Goal: Transaction & Acquisition: Purchase product/service

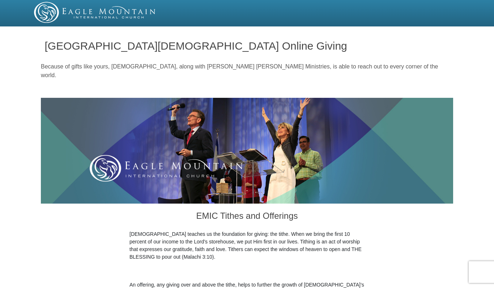
radio input "true"
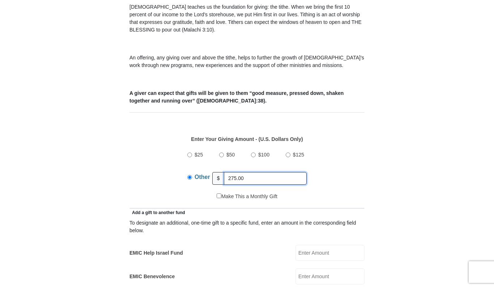
type input "275.00"
click at [336, 170] on div "$25 $50 $100 $125 Other $ 275.00" at bounding box center [248, 168] width 228 height 47
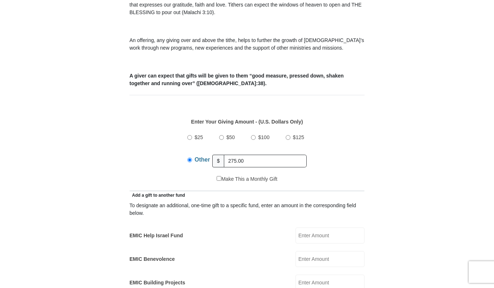
scroll to position [263, 0]
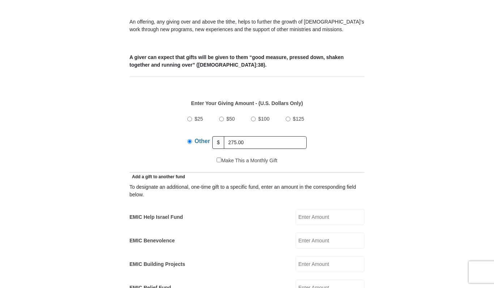
click at [314, 210] on input "EMIC Help Israel Fund" at bounding box center [330, 217] width 69 height 16
type input "300.00"
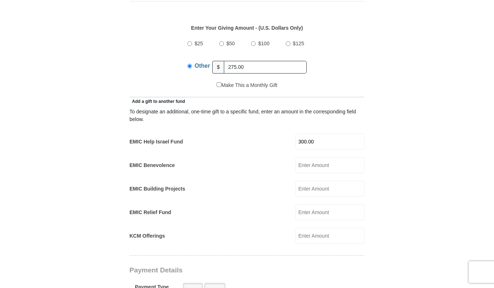
scroll to position [431, 0]
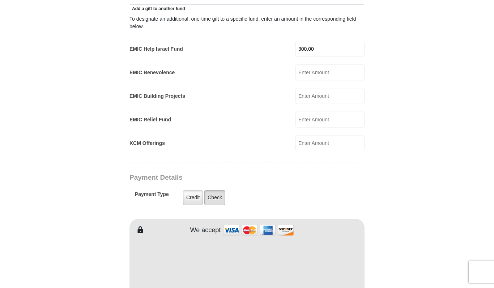
click at [213, 191] on label "Check" at bounding box center [214, 197] width 21 height 15
click at [0, 0] on input "Check" at bounding box center [0, 0] width 0 height 0
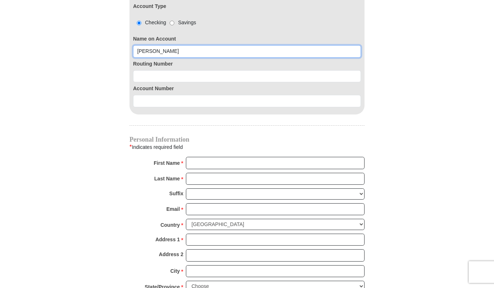
scroll to position [687, 0]
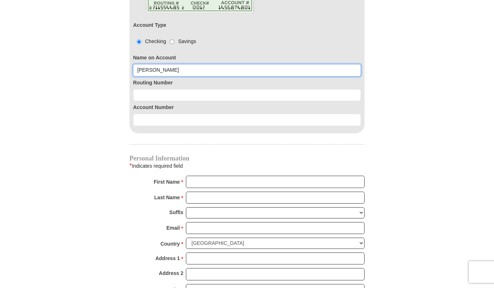
type input "[PERSON_NAME]"
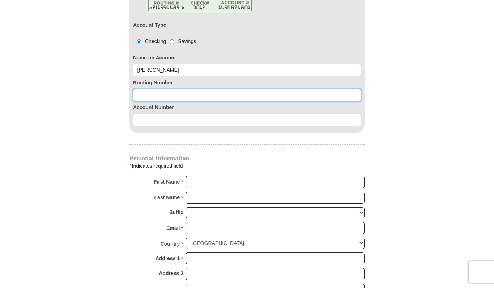
click at [143, 89] on input at bounding box center [247, 95] width 228 height 12
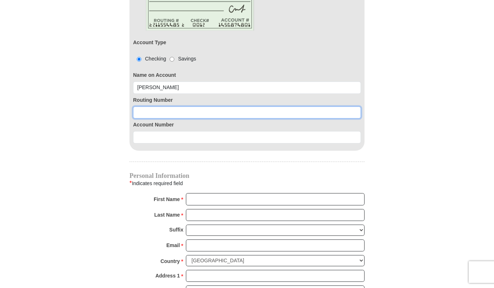
scroll to position [654, 0]
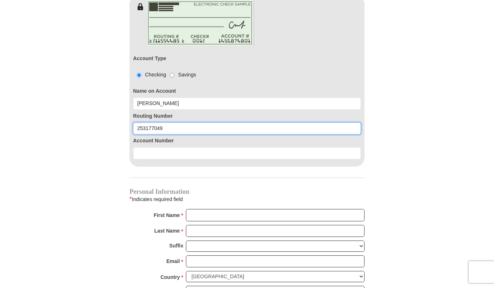
type input "253177049"
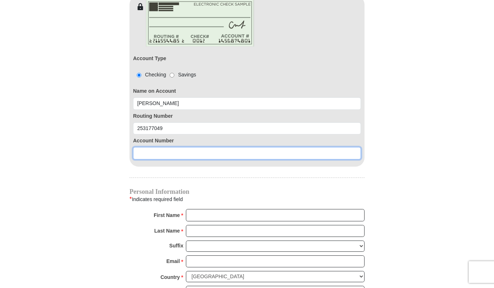
click at [145, 147] on input at bounding box center [247, 153] width 228 height 12
type input "08604803185"
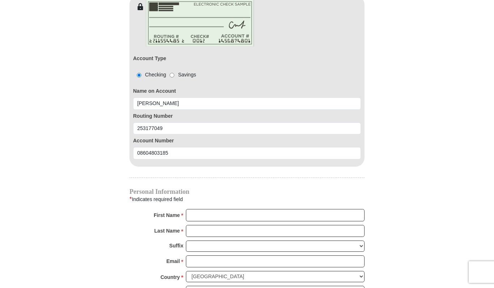
click at [156, 161] on div "EMIC Tithes and Offerings The [DEMOGRAPHIC_DATA] teaches us the foundation for …" at bounding box center [247, 43] width 235 height 987
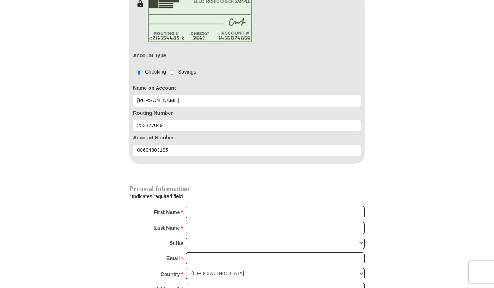
scroll to position [676, 0]
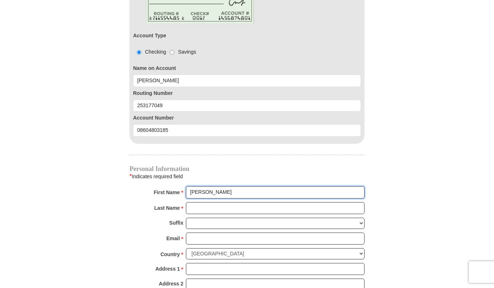
type input "[PERSON_NAME]"
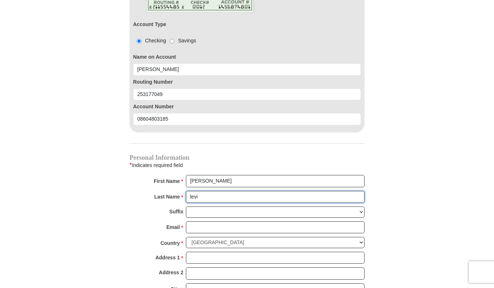
scroll to position [689, 0]
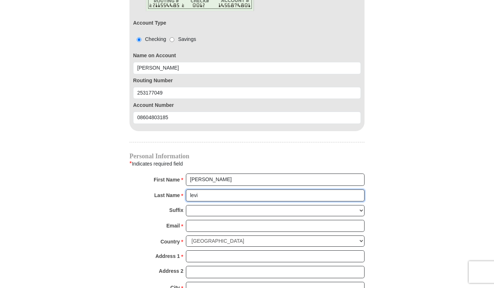
type input "levi"
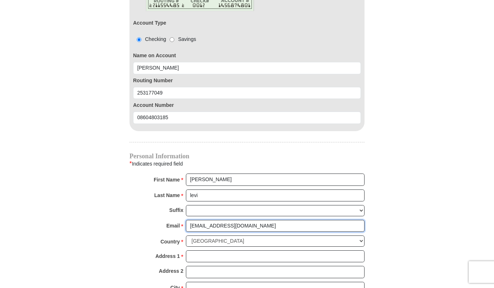
scroll to position [708, 0]
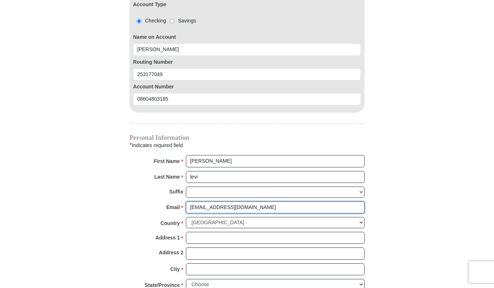
type input "[EMAIL_ADDRESS][DOMAIN_NAME]"
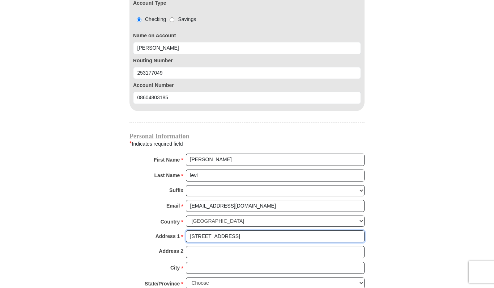
scroll to position [746, 0]
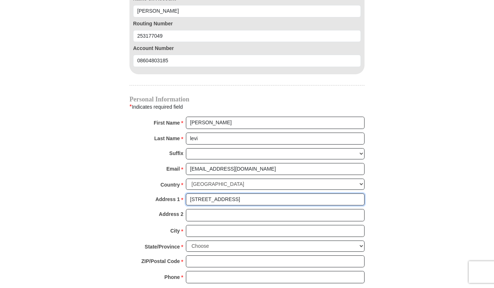
type input "[STREET_ADDRESS]"
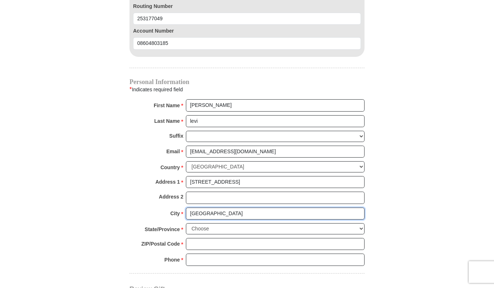
scroll to position [782, 0]
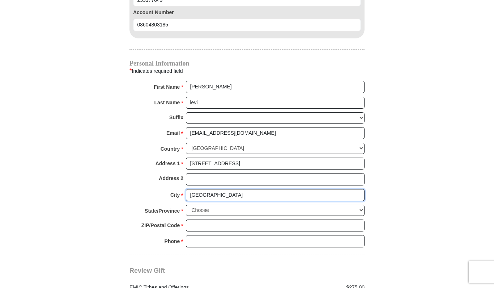
type input "[GEOGRAPHIC_DATA]"
select select "NC"
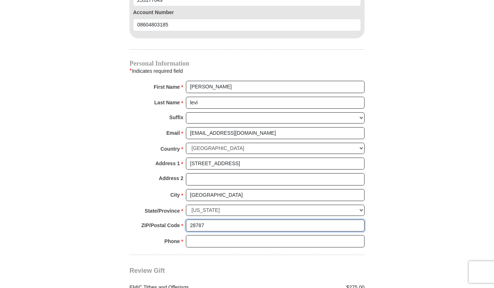
type input "28787"
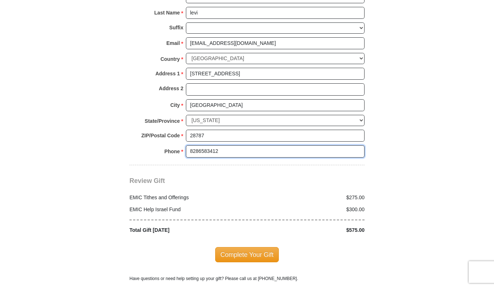
scroll to position [890, 0]
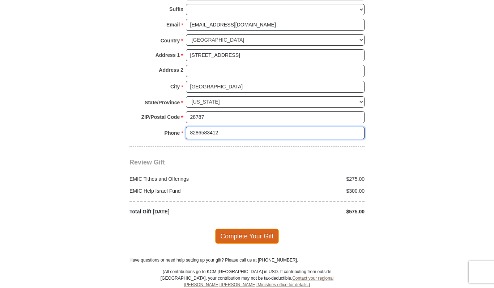
type input "8286583412"
click at [241, 228] on span "Complete Your Gift" at bounding box center [247, 235] width 64 height 15
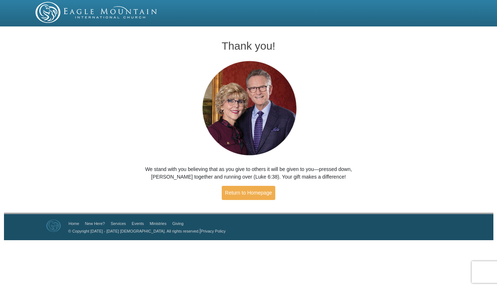
drag, startPoint x: 443, startPoint y: 56, endPoint x: 443, endPoint y: 4, distance: 52.8
click at [443, 54] on div "Thank you! We stand with you believing that as you give to others it will be gi…" at bounding box center [248, 120] width 497 height 183
